Goal: Entertainment & Leisure: Consume media (video, audio)

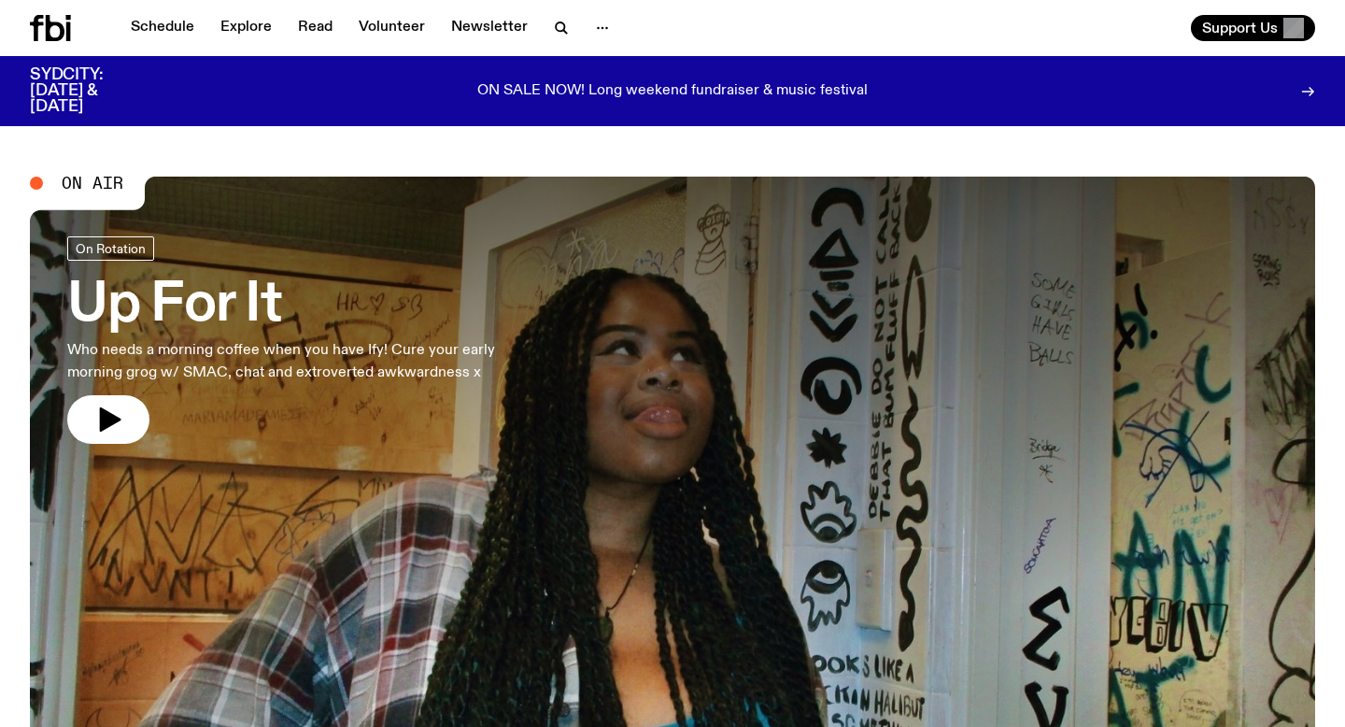
scroll to position [43, 0]
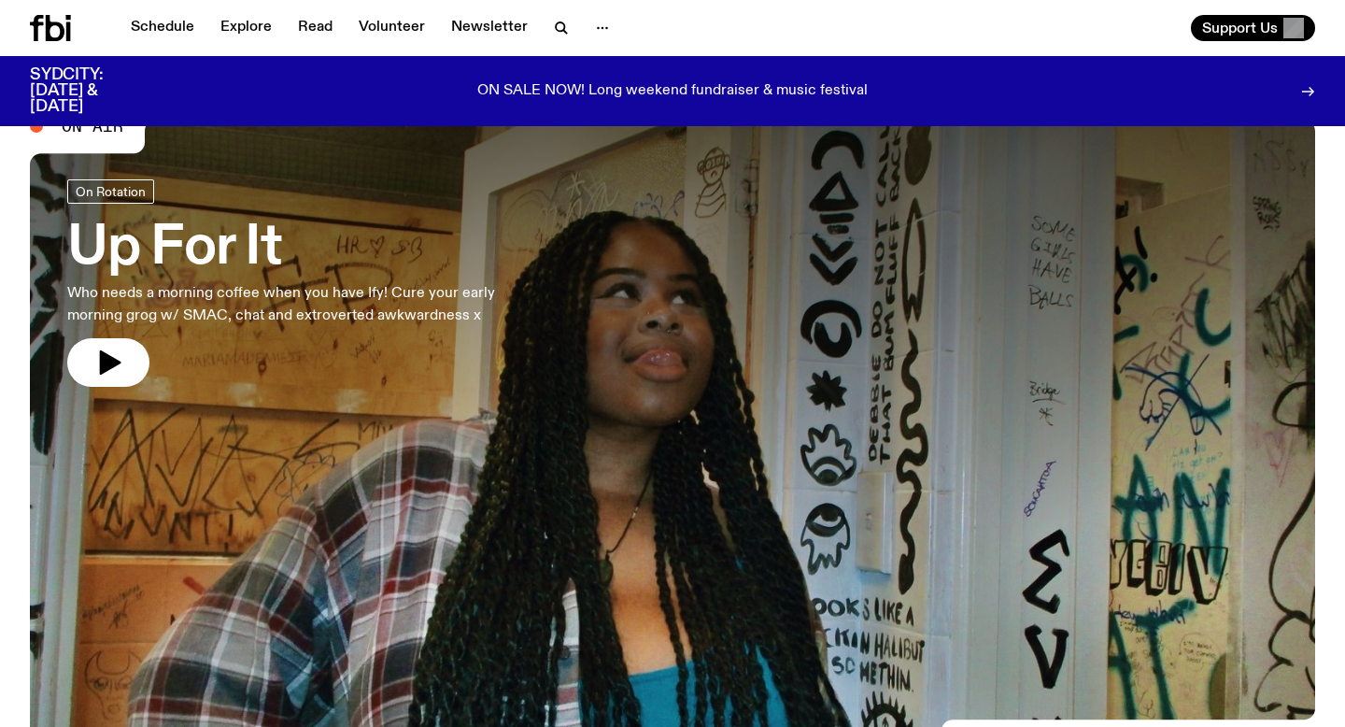
click at [68, 131] on span "On Air" at bounding box center [93, 126] width 62 height 17
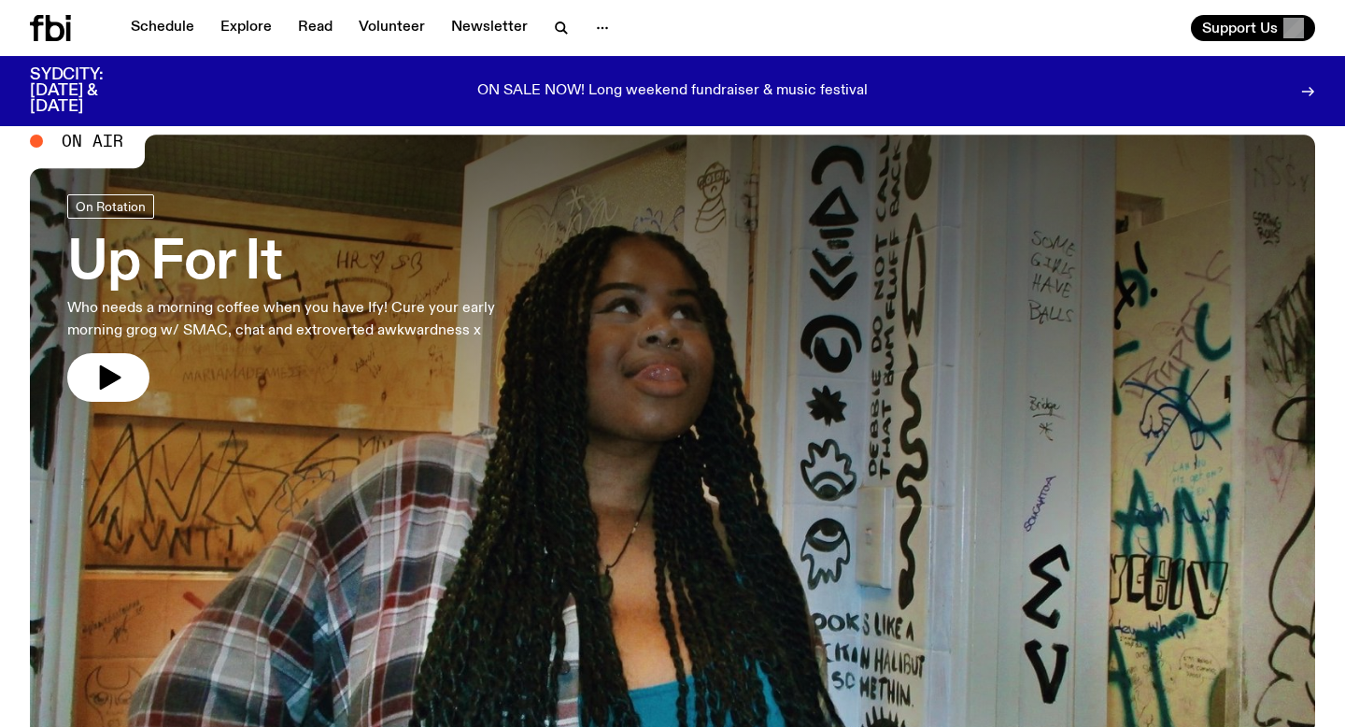
scroll to position [0, 0]
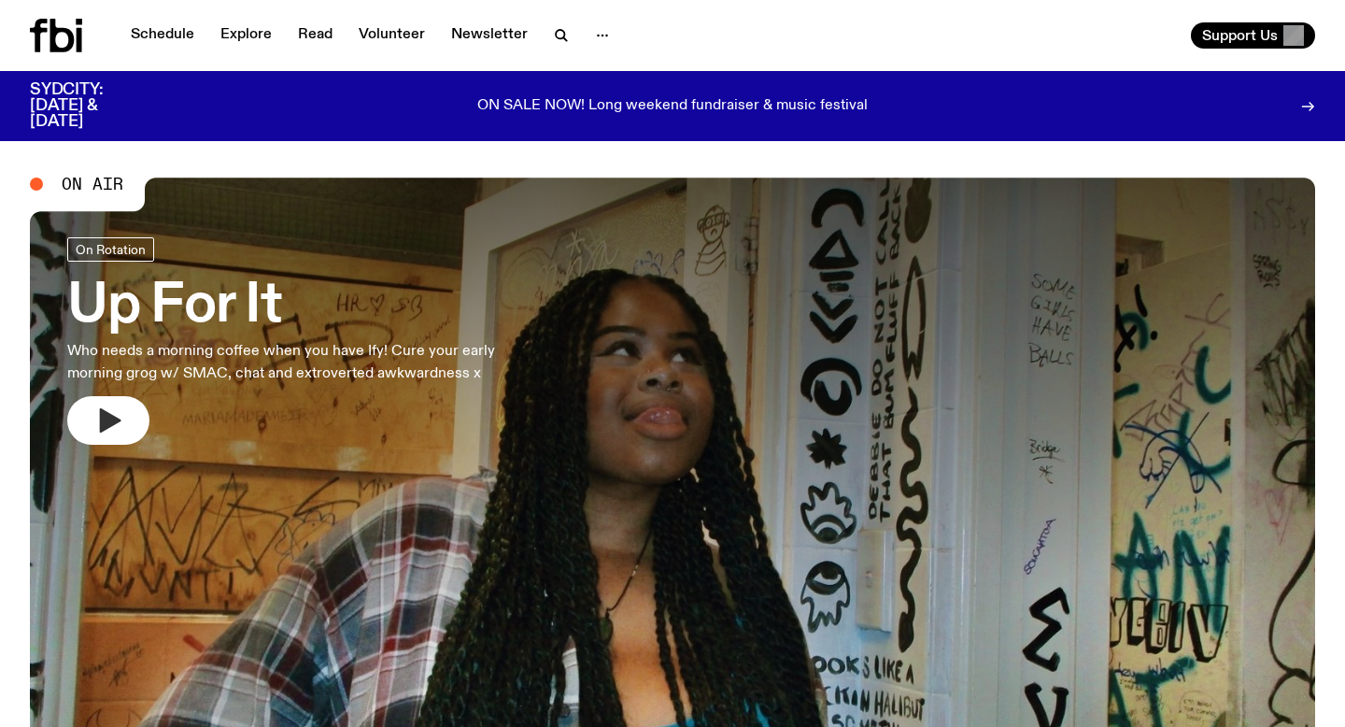
click at [106, 410] on icon "button" at bounding box center [108, 420] width 30 height 30
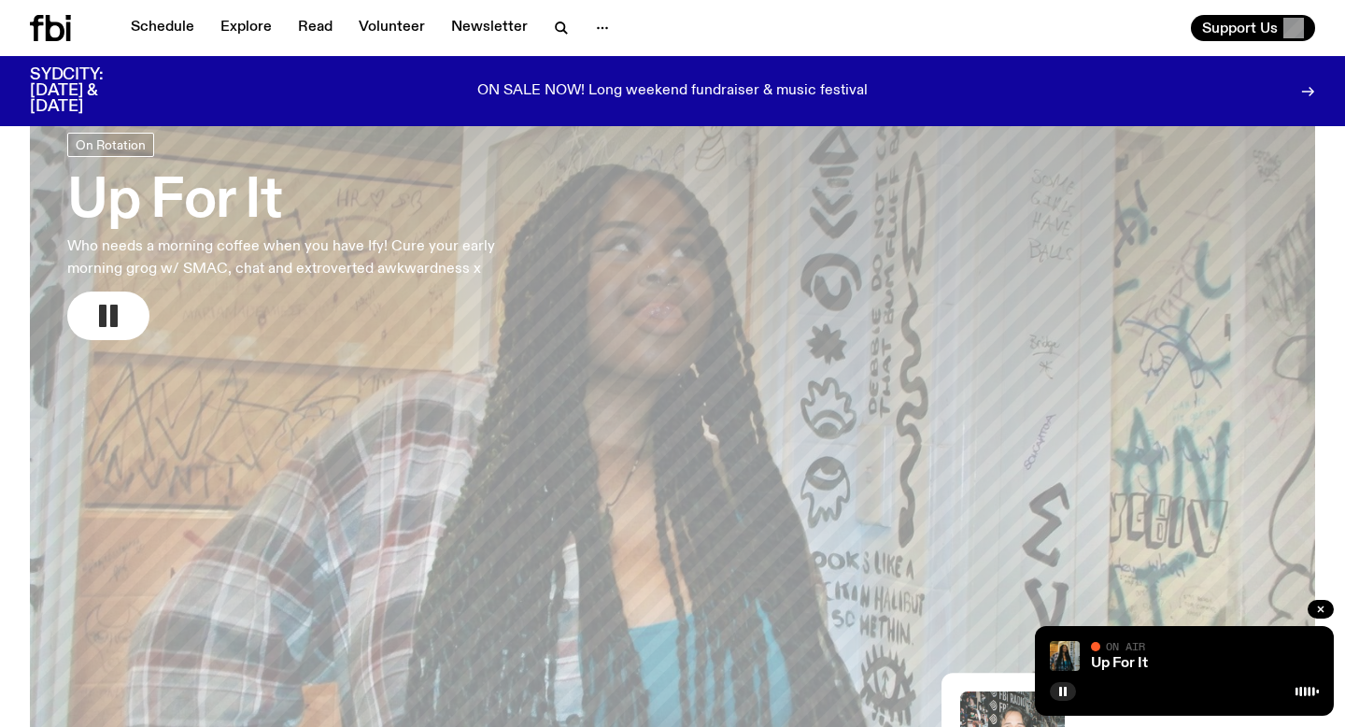
scroll to position [83, 0]
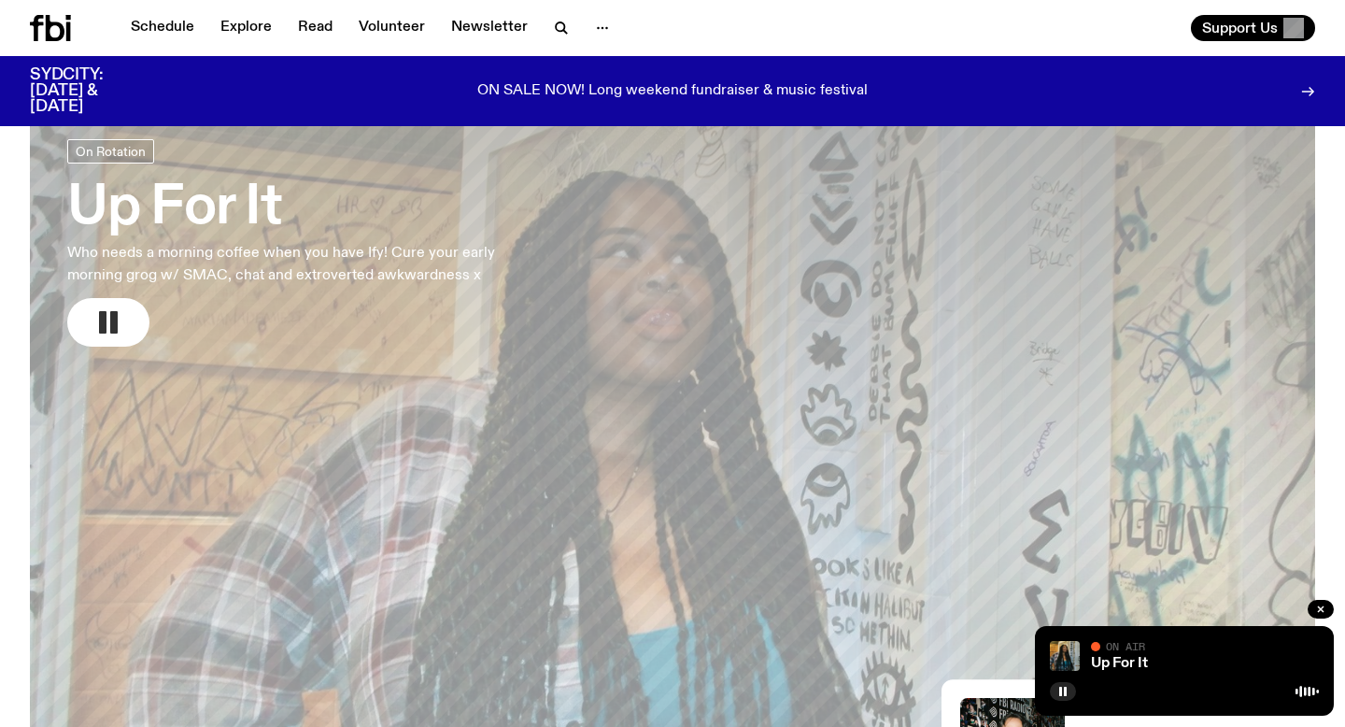
click at [217, 227] on h3 "Up For It" at bounding box center [306, 208] width 478 height 52
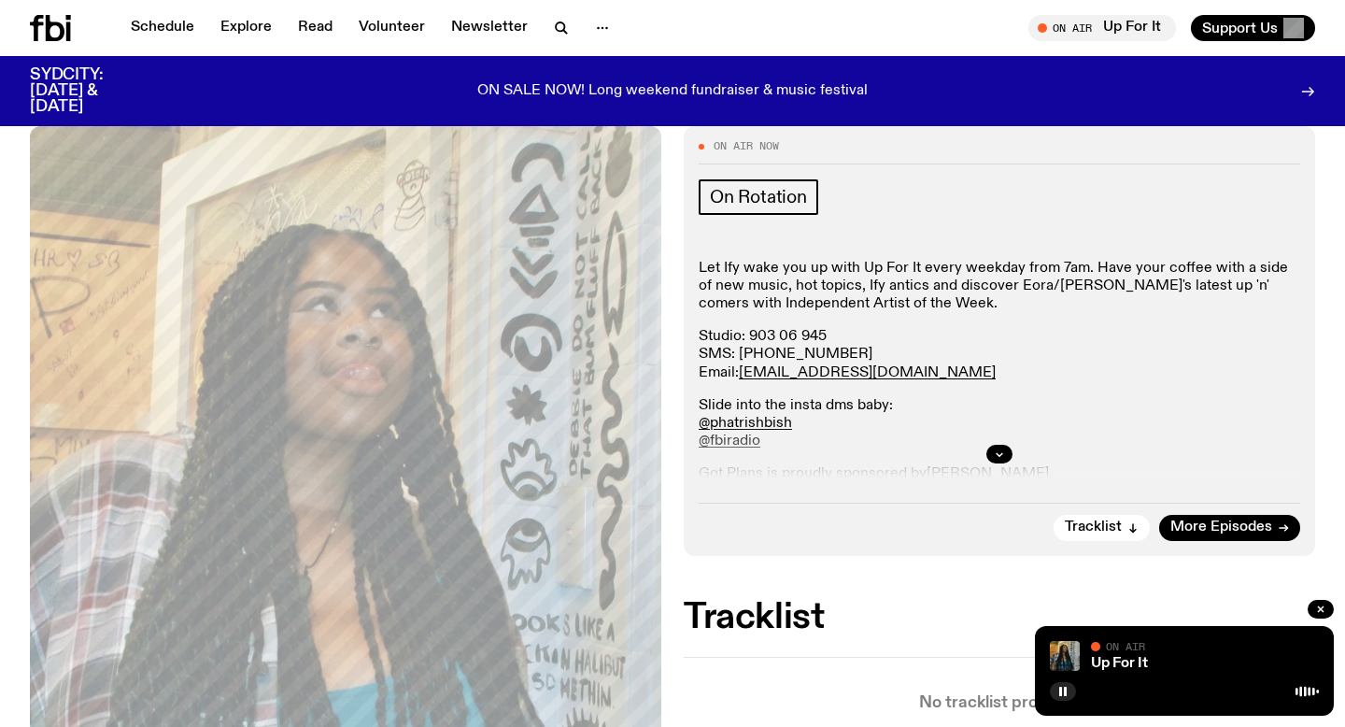
scroll to position [233, 0]
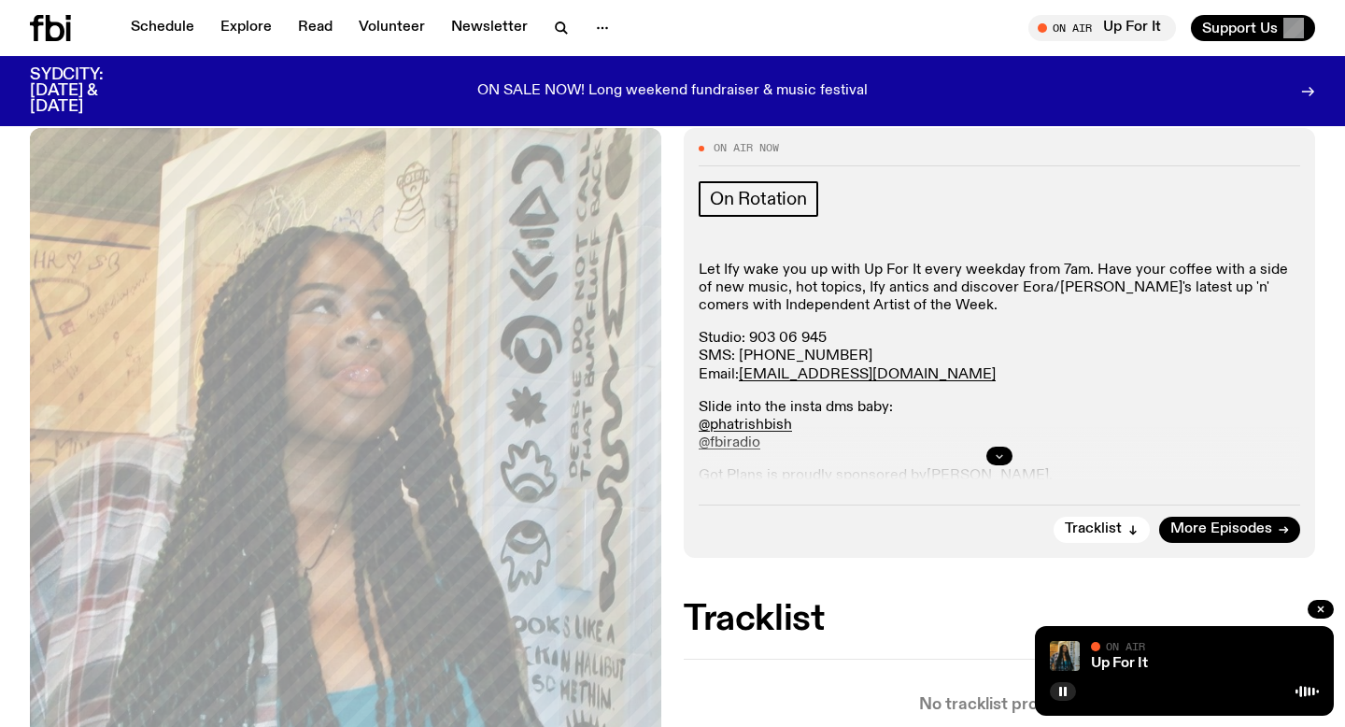
click at [997, 461] on button "button" at bounding box center [1000, 456] width 26 height 19
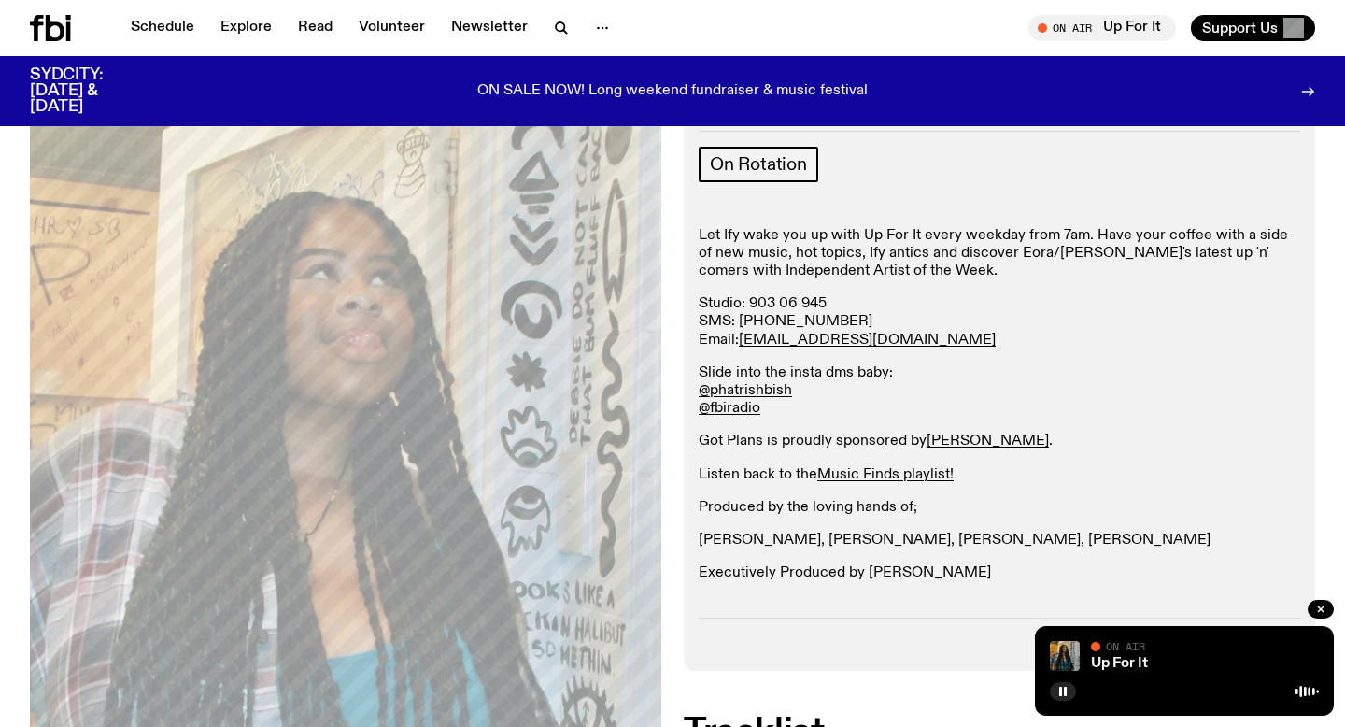
scroll to position [272, 0]
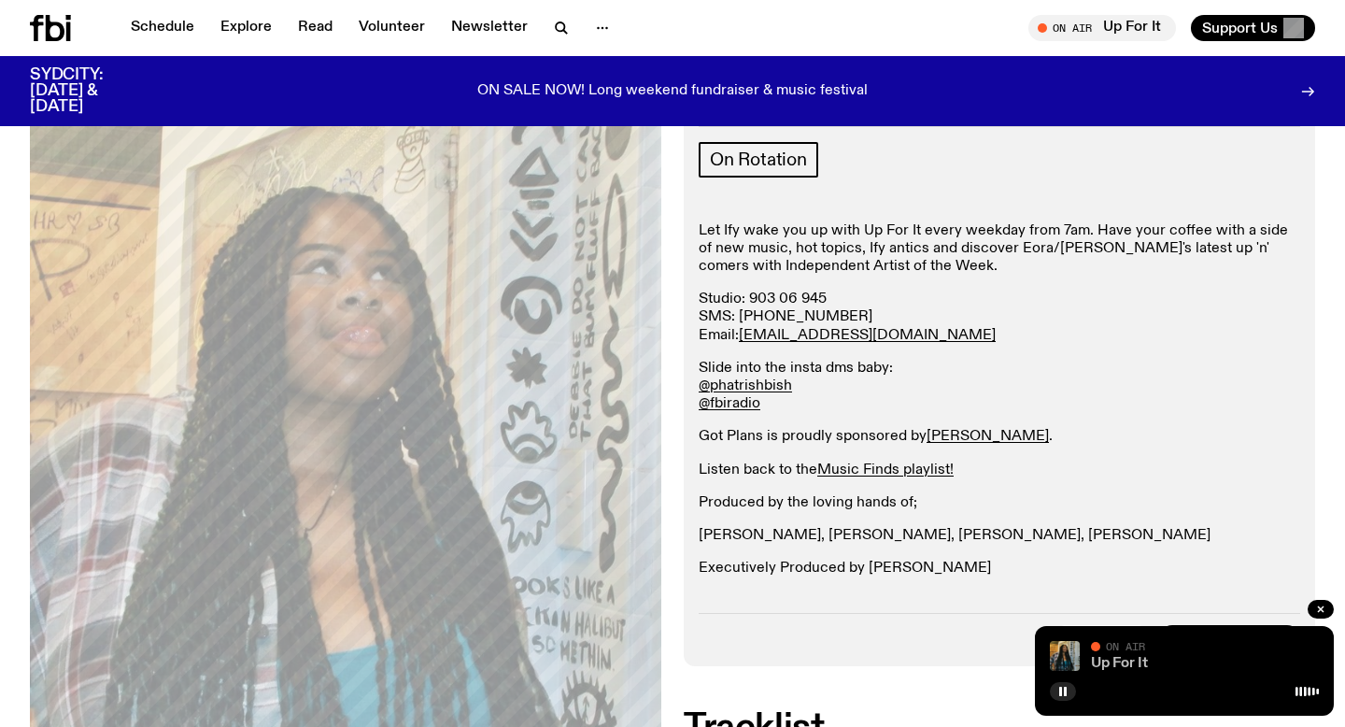
click at [1126, 669] on link "Up For It" at bounding box center [1119, 663] width 57 height 15
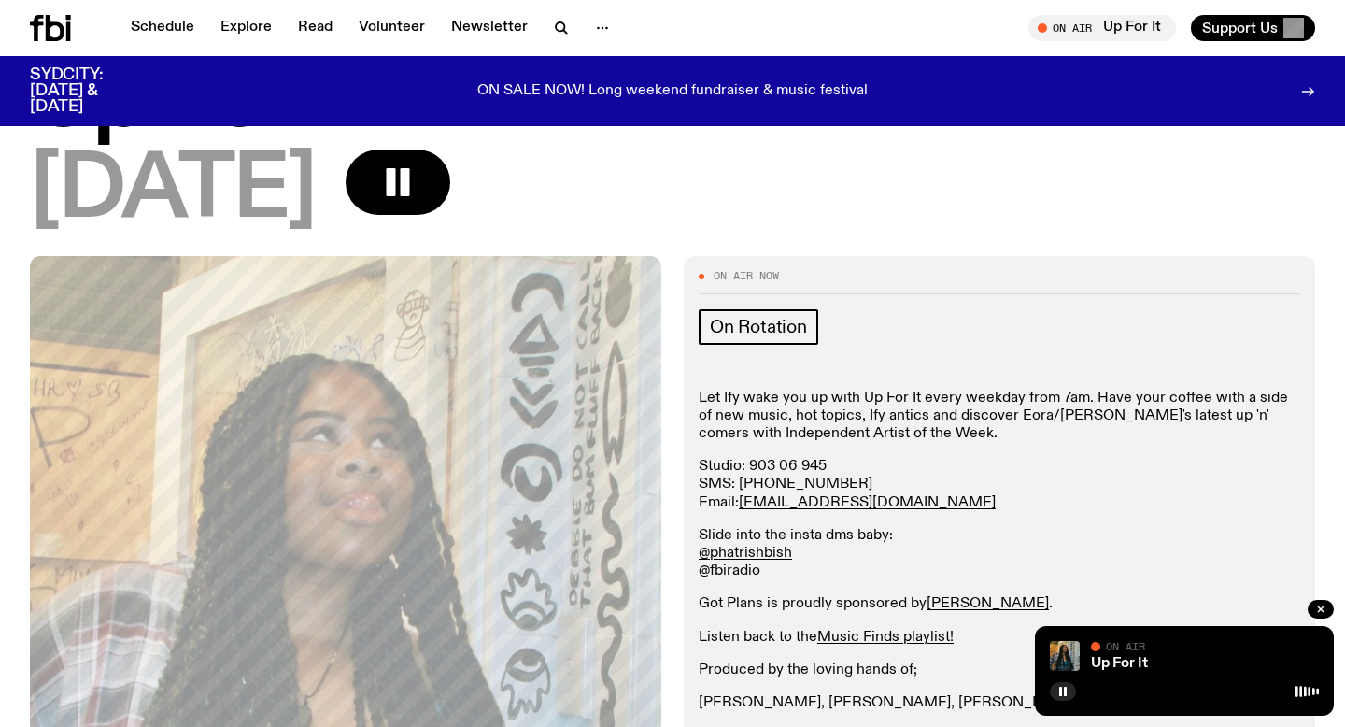
scroll to position [94, 0]
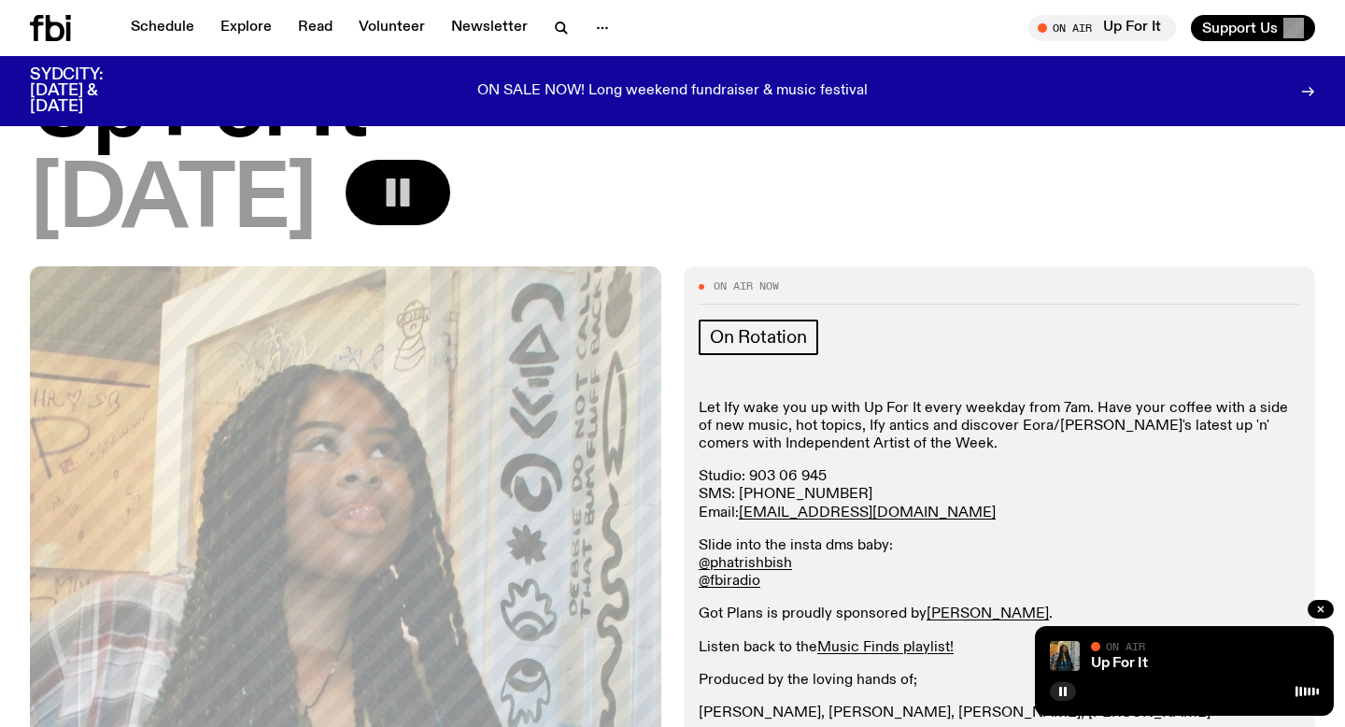
click at [410, 187] on rect "button" at bounding box center [405, 192] width 9 height 28
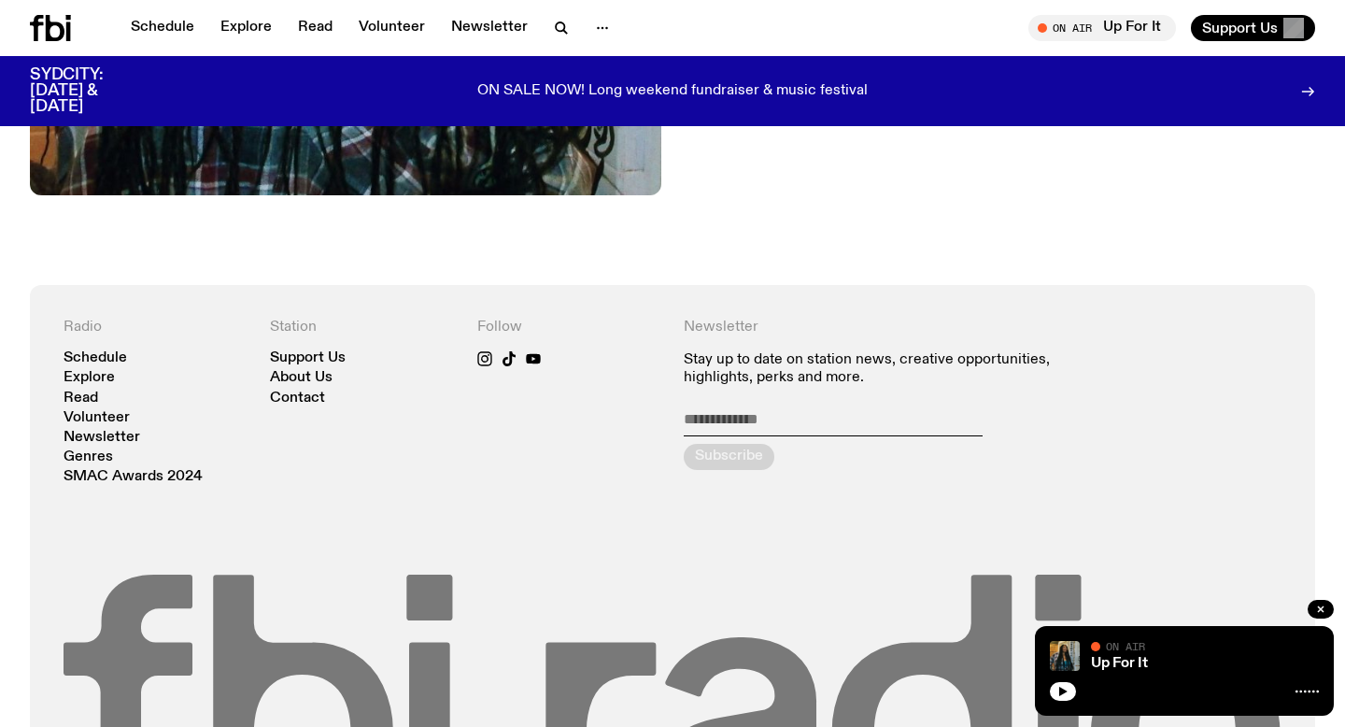
scroll to position [1029, 0]
